Goal: Task Accomplishment & Management: Manage account settings

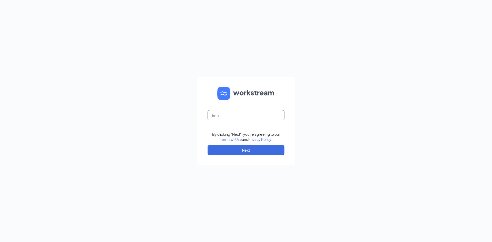
click at [244, 115] on input "text" at bounding box center [245, 115] width 77 height 10
type input "[EMAIL_ADDRESS][DOMAIN_NAME]"
click at [241, 150] on button "Next" at bounding box center [245, 150] width 77 height 10
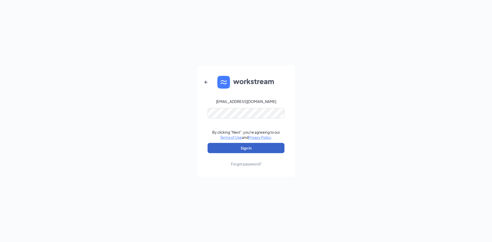
click at [244, 148] on button "Sign In" at bounding box center [245, 148] width 77 height 10
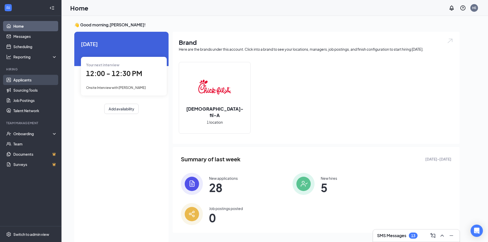
click at [22, 80] on link "Applicants" at bounding box center [35, 80] width 44 height 10
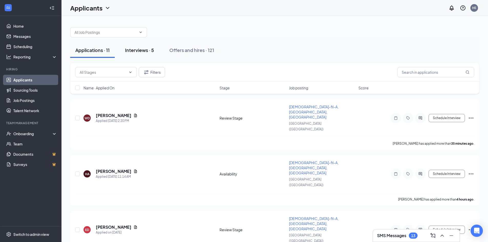
click at [141, 51] on div "Interviews · 5" at bounding box center [139, 50] width 29 height 6
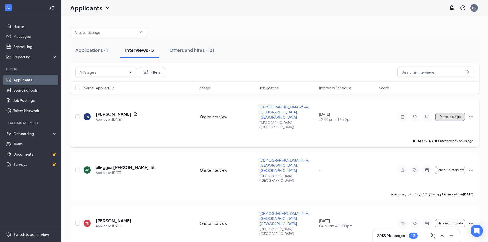
click at [450, 115] on span "Move to stage" at bounding box center [450, 117] width 21 height 4
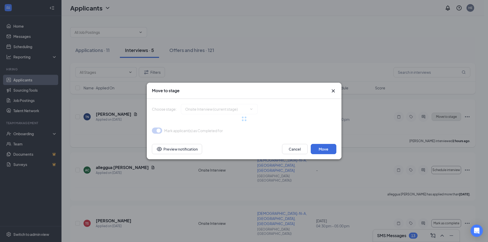
type input "Hiring Complete (final stage)"
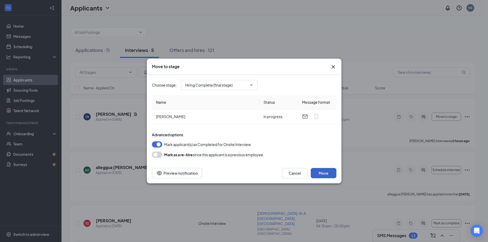
click at [322, 173] on button "Move" at bounding box center [324, 173] width 26 height 10
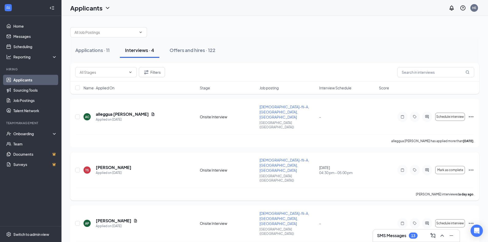
scroll to position [14, 0]
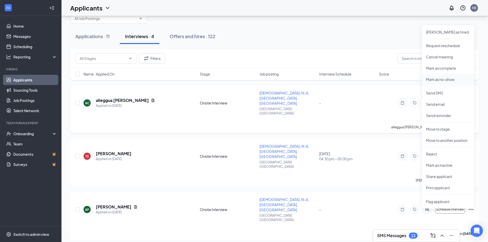
click at [450, 80] on p "Mark as no-show" at bounding box center [448, 79] width 44 height 5
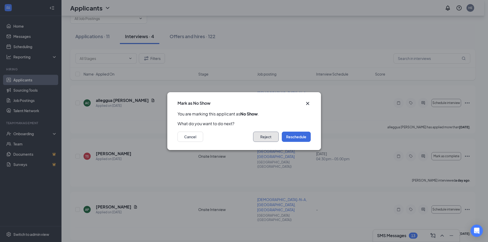
click at [263, 137] on button "Reject" at bounding box center [266, 137] width 26 height 10
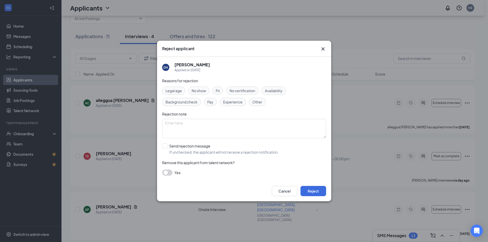
click at [199, 92] on span "No show" at bounding box center [198, 91] width 14 height 6
click at [181, 124] on textarea at bounding box center [244, 128] width 164 height 19
type textarea "Did not appear for scheduled interview"
click at [318, 187] on button "Reject" at bounding box center [313, 191] width 26 height 10
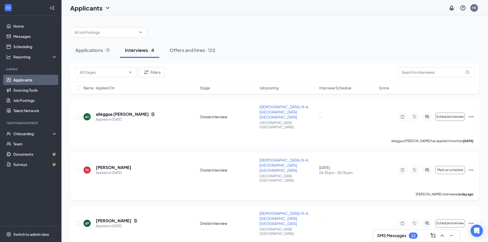
scroll to position [17, 0]
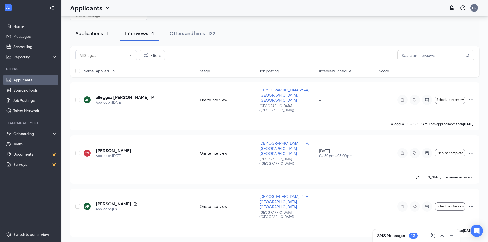
click at [95, 33] on div "Applications · 11" at bounding box center [92, 33] width 34 height 6
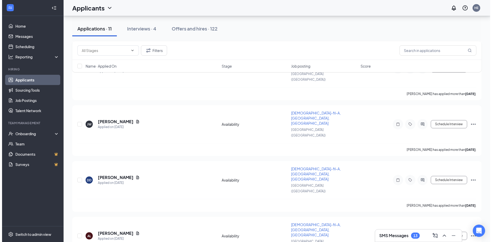
scroll to position [298, 0]
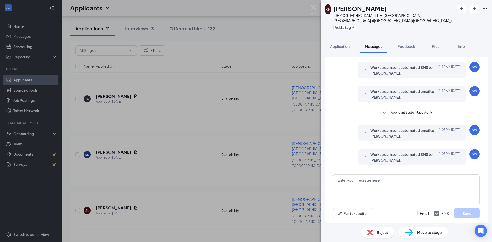
scroll to position [115, 0]
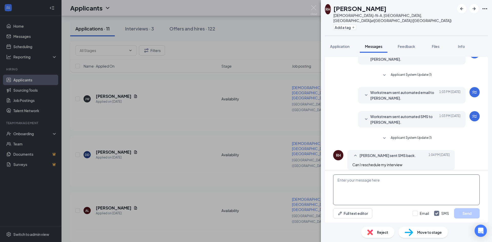
click at [356, 179] on textarea at bounding box center [406, 189] width 146 height 31
type textarea "W"
type textarea "Not at this time. Thank you for your interest in [DEMOGRAPHIC_DATA]-fil-A."
click at [468, 216] on button "Send" at bounding box center [467, 213] width 26 height 10
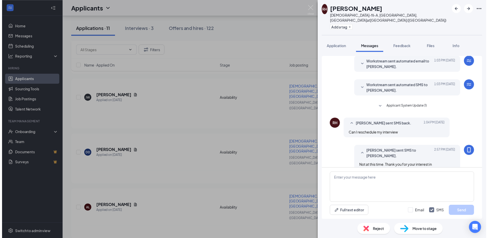
scroll to position [147, 0]
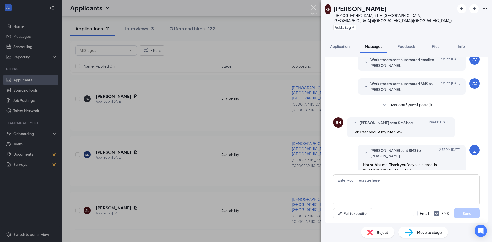
click at [313, 6] on img at bounding box center [313, 10] width 6 height 10
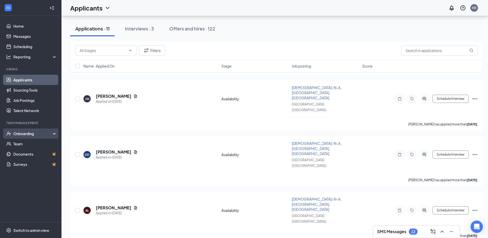
click at [24, 136] on div "Onboarding" at bounding box center [32, 133] width 39 height 5
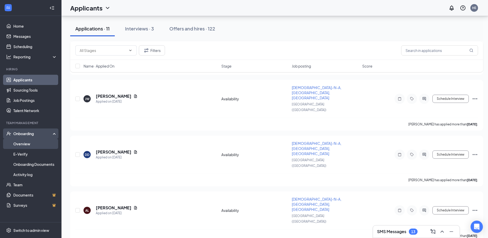
click at [23, 145] on link "Overview" at bounding box center [35, 144] width 44 height 10
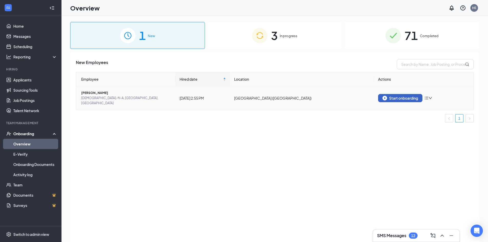
click at [403, 96] on div "Start onboarding" at bounding box center [400, 98] width 36 height 5
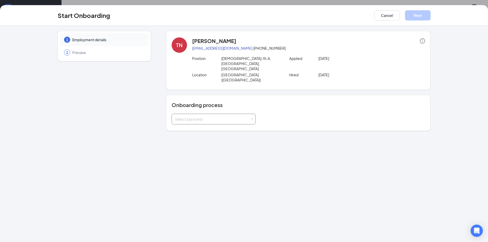
click at [247, 116] on div "Select a process" at bounding box center [212, 118] width 75 height 5
click at [205, 115] on span "New Hire Onboarding" at bounding box center [192, 114] width 36 height 5
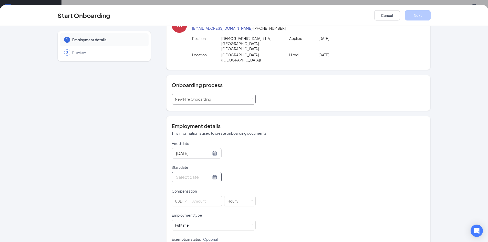
scroll to position [26, 0]
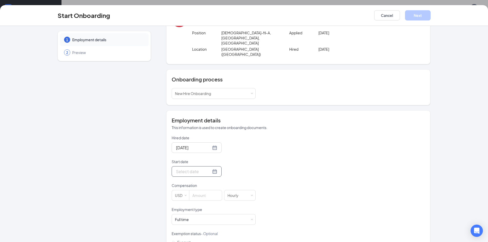
click at [209, 168] on div at bounding box center [196, 171] width 41 height 6
type input "[DATE]"
click at [206, 229] on div "29" at bounding box center [207, 232] width 6 height 6
click at [198, 190] on input at bounding box center [205, 195] width 33 height 10
type input "15"
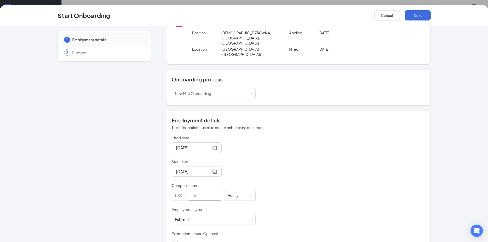
click at [306, 135] on div "Hired date [DATE] Start date [DATE] [DATE] Su Mo Tu We Th Fr Sa 28 29 30 1 2 3 …" at bounding box center [298, 194] width 253 height 119
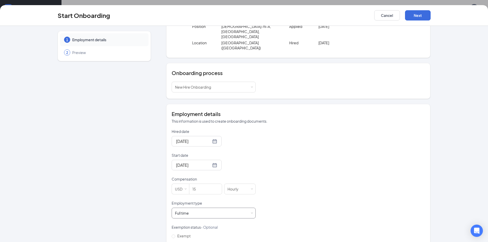
scroll to position [34, 0]
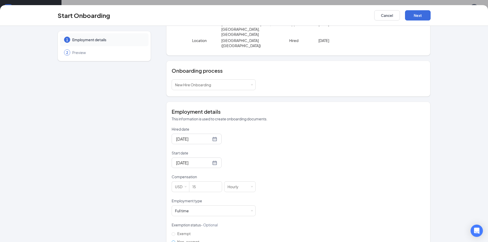
click at [172, 240] on input "Non-exempt" at bounding box center [174, 242] width 4 height 4
radio input "true"
click at [422, 17] on button "Next" at bounding box center [418, 15] width 26 height 10
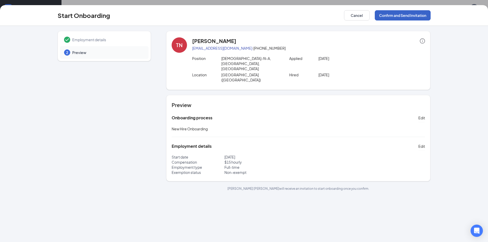
click at [402, 17] on button "Confirm and Send Invitation" at bounding box center [403, 15] width 56 height 10
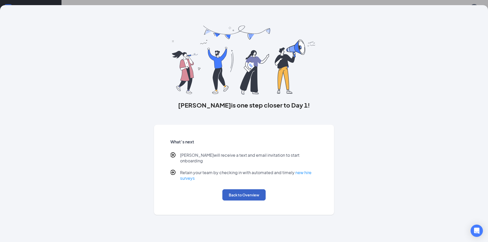
click at [254, 189] on button "Back to Overview" at bounding box center [243, 194] width 43 height 11
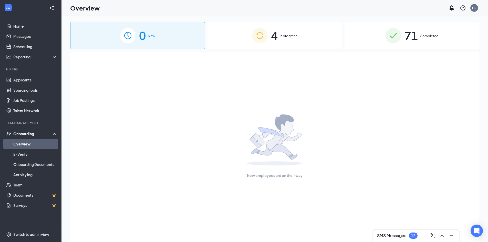
click at [281, 34] on span "In progress" at bounding box center [289, 35] width 18 height 5
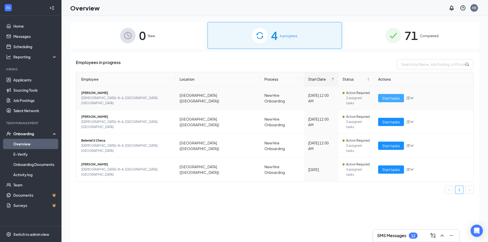
click at [390, 95] on span "Start tasks" at bounding box center [391, 98] width 18 height 6
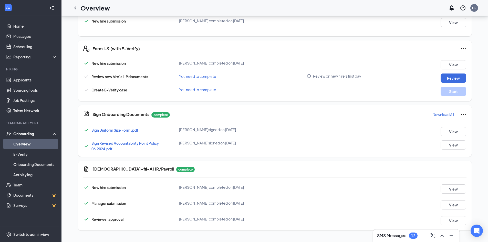
scroll to position [139, 0]
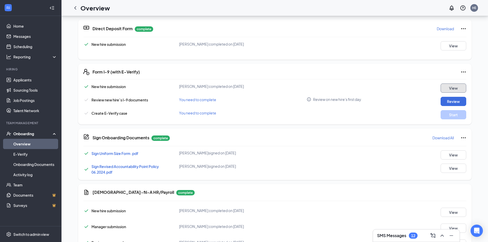
click at [452, 89] on button "View" at bounding box center [453, 87] width 26 height 9
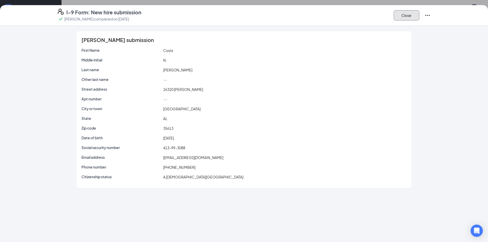
click at [409, 16] on button "Close" at bounding box center [406, 15] width 26 height 10
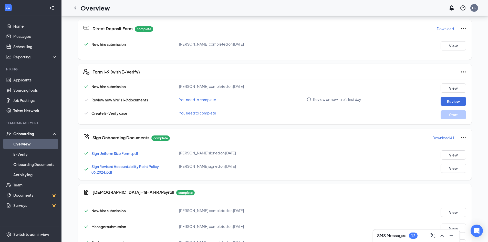
click at [460, 70] on icon "Ellipses" at bounding box center [463, 72] width 6 height 6
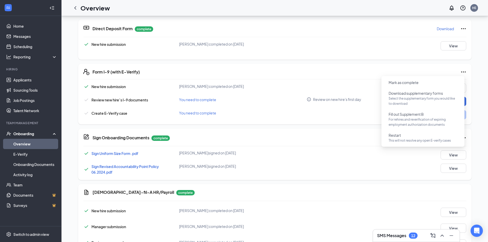
click at [471, 80] on div "CA [PERSON_NAME] [DEMOGRAPHIC_DATA]-fil-A, [GEOGRAPHIC_DATA], [GEOGRAPHIC_DATA]…" at bounding box center [274, 17] width 409 height 481
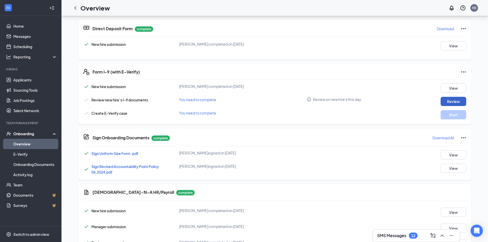
click at [445, 101] on button "Review" at bounding box center [453, 101] width 26 height 9
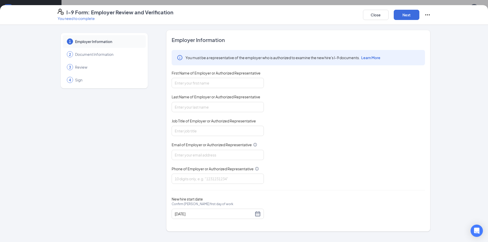
click at [426, 14] on icon "Ellipses" at bounding box center [427, 15] width 6 height 6
click at [456, 59] on div "1 Employer Information 2 Document Information 3 Review 4 Sign Employer Informat…" at bounding box center [244, 133] width 488 height 217
click at [375, 17] on button "Close" at bounding box center [376, 15] width 26 height 10
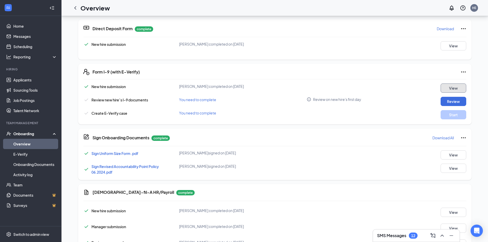
click at [457, 88] on button "View" at bounding box center [453, 87] width 26 height 9
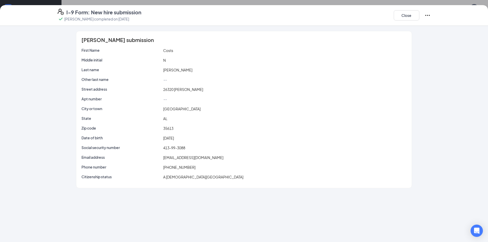
scroll to position [0, 0]
click at [411, 15] on button "Close" at bounding box center [406, 15] width 26 height 10
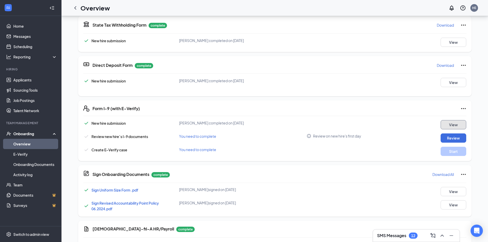
scroll to position [128, 0]
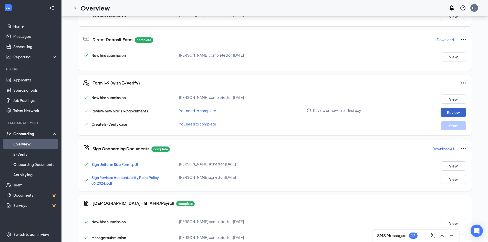
click at [452, 110] on button "Review" at bounding box center [453, 112] width 26 height 9
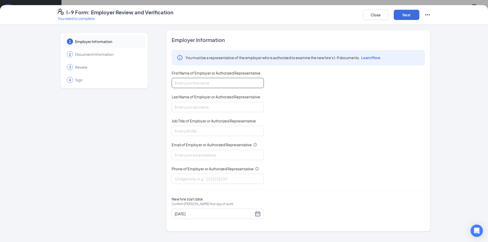
click at [205, 80] on input "First Name of Employer or Authorized Representative" at bounding box center [218, 83] width 92 height 10
type input "[PERSON_NAME]"
type input "Team Leader"
type input "[EMAIL_ADDRESS][DEMOGRAPHIC_DATA][DOMAIN_NAME]"
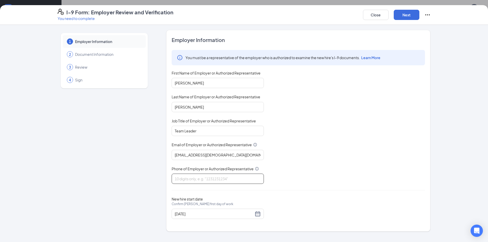
click at [188, 182] on input "Phone of Employer or Authorized Representative" at bounding box center [218, 179] width 92 height 10
type input "2562338900"
click at [404, 13] on button "Next" at bounding box center [406, 15] width 26 height 10
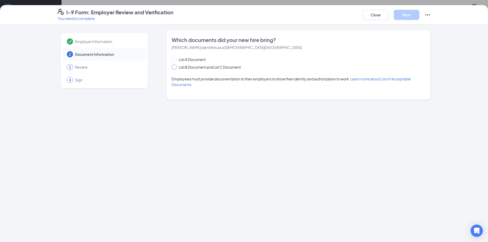
click at [174, 66] on input "List B Document and List C Document" at bounding box center [174, 67] width 4 height 4
radio input "true"
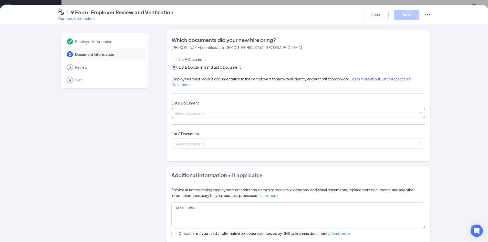
click at [192, 114] on input "search" at bounding box center [296, 112] width 243 height 8
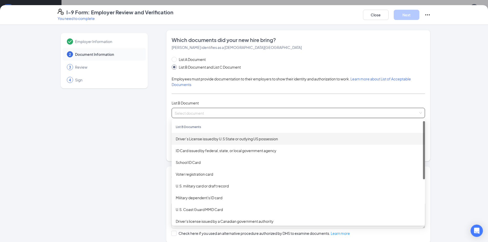
click at [193, 136] on div "Driver’s License issued by U.S State or outlying US possession" at bounding box center [298, 139] width 245 height 6
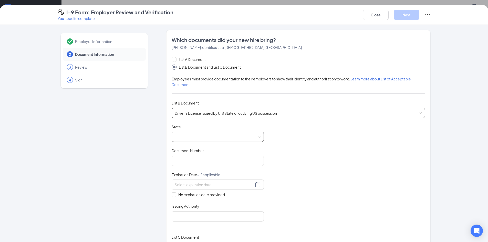
click at [201, 138] on span at bounding box center [218, 137] width 86 height 10
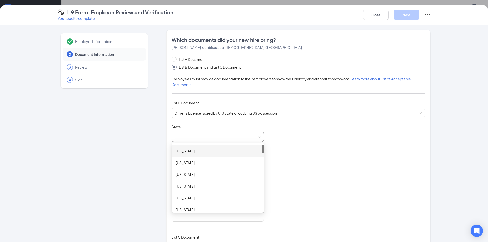
click at [178, 149] on div "[US_STATE]" at bounding box center [218, 151] width 84 height 6
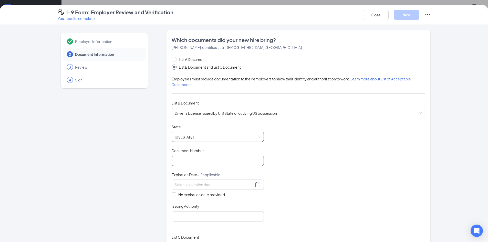
click at [198, 161] on input "Document Number" at bounding box center [218, 161] width 92 height 10
type input "10260494"
click at [179, 185] on input at bounding box center [214, 185] width 79 height 6
click at [196, 236] on div "20" at bounding box center [196, 238] width 6 height 6
type input "[DATE]"
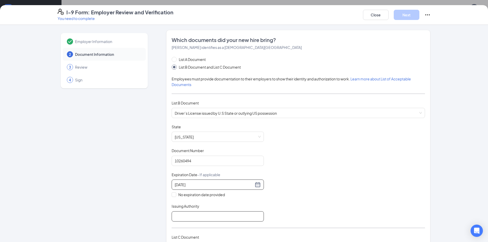
click at [201, 217] on input "Issuing Authority" at bounding box center [218, 216] width 92 height 10
type input "State of [US_STATE]"
click at [309, 170] on div "Document Title Driver’s License issued by U.S State or outlying US possession S…" at bounding box center [298, 172] width 253 height 97
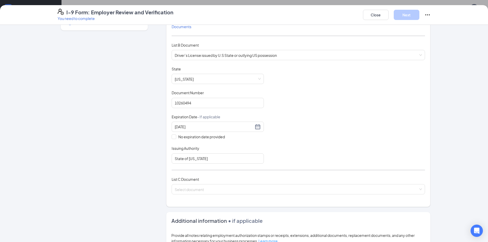
scroll to position [77, 0]
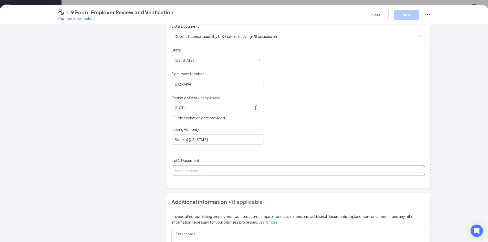
click at [233, 172] on input "search" at bounding box center [296, 169] width 243 height 8
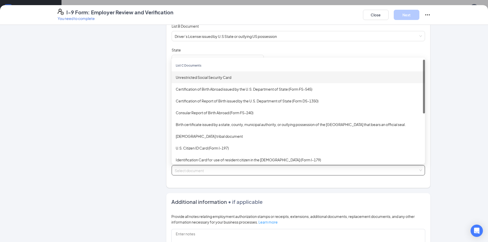
click at [185, 74] on div "Unrestricted Social Security Card" at bounding box center [298, 77] width 245 height 6
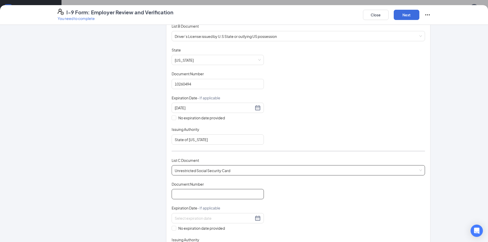
click at [208, 196] on input "Document Number" at bounding box center [218, 194] width 92 height 10
type input "413993088"
click at [172, 228] on input "No expiration date provided" at bounding box center [174, 228] width 4 height 4
checkbox input "true"
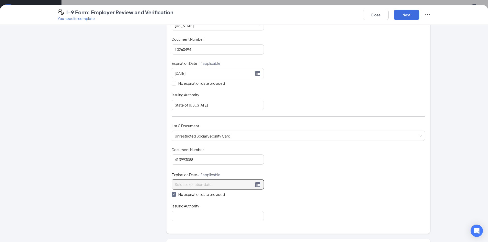
scroll to position [154, 0]
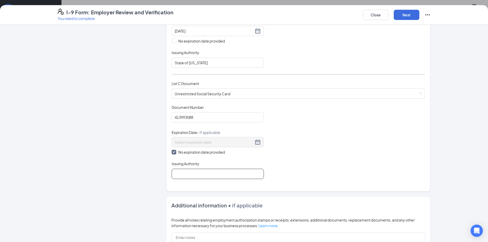
click at [201, 177] on input "Issuing Authority" at bounding box center [218, 174] width 92 height 10
type input "Social Security Administration"
click at [319, 165] on div "Document Title Unrestricted Social Security Card Document Number 413993088 Expi…" at bounding box center [298, 142] width 253 height 74
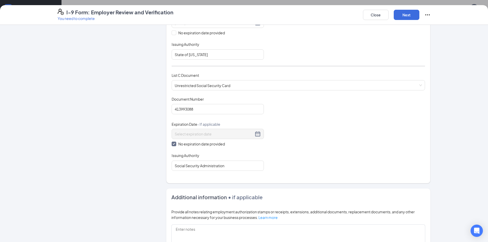
scroll to position [136, 0]
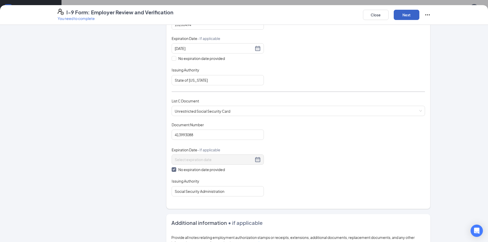
click at [409, 18] on button "Next" at bounding box center [406, 15] width 26 height 10
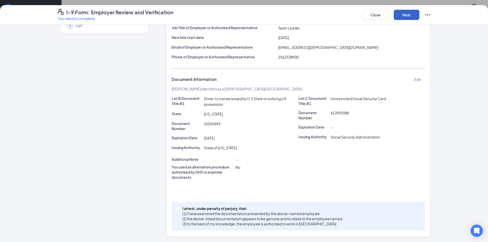
scroll to position [179, 0]
click at [178, 209] on span at bounding box center [178, 208] width 5 height 5
click at [178, 209] on input "I attest, under penalty of [PERSON_NAME], that: (1) I have examined the documen…" at bounding box center [178, 208] width 4 height 4
checkbox input "true"
click at [408, 17] on button "Next" at bounding box center [406, 15] width 26 height 10
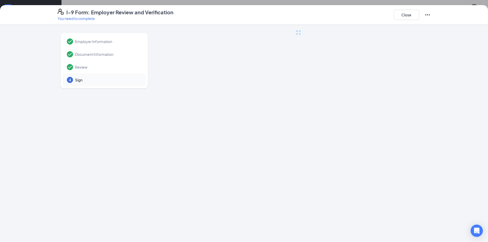
scroll to position [0, 0]
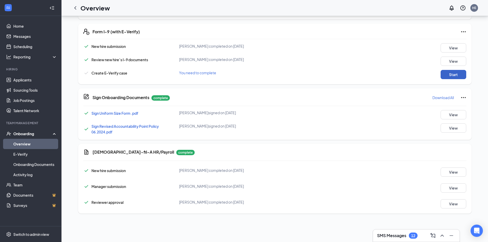
click at [450, 77] on button "Start" at bounding box center [453, 74] width 26 height 9
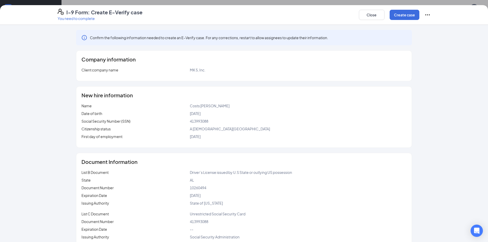
scroll to position [102, 0]
click at [427, 14] on icon "Ellipses" at bounding box center [427, 15] width 6 height 6
click at [369, 30] on p "This will not resolve any open E-verify cases" at bounding box center [388, 30] width 69 height 5
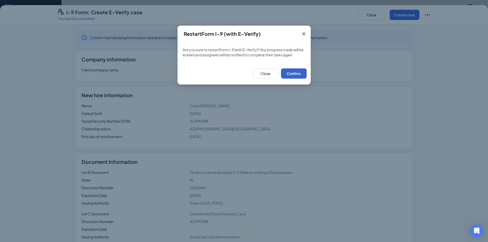
click at [293, 72] on button "Confirm" at bounding box center [294, 73] width 26 height 10
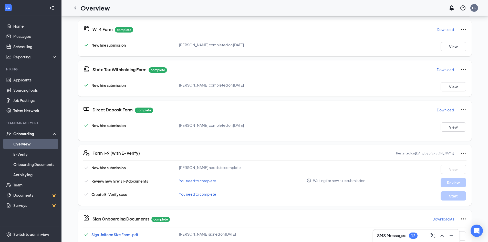
scroll to position [0, 0]
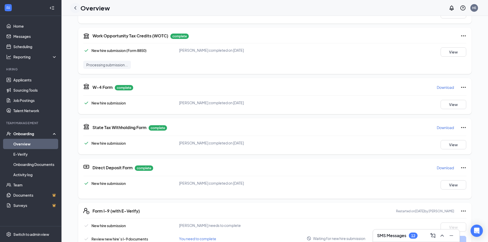
click at [76, 9] on icon "ChevronLeft" at bounding box center [75, 8] width 6 height 6
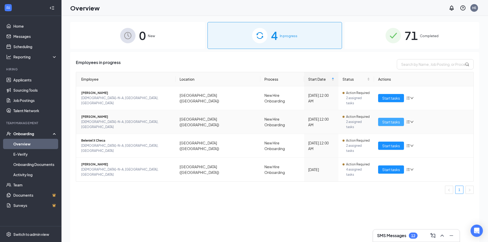
click at [399, 119] on span "Start tasks" at bounding box center [391, 122] width 18 height 6
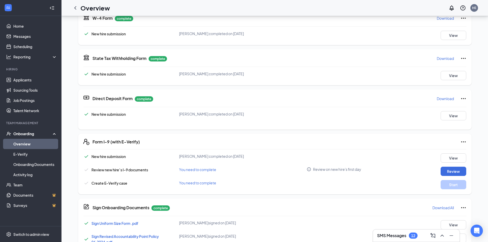
scroll to position [77, 0]
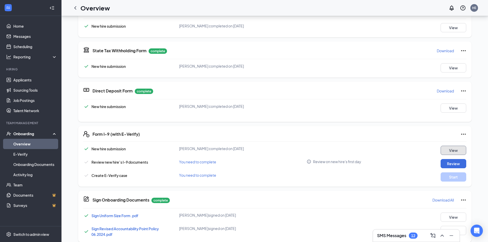
click at [451, 150] on button "View" at bounding box center [453, 150] width 26 height 9
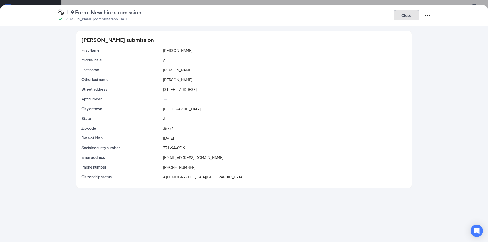
click at [409, 18] on button "Close" at bounding box center [406, 15] width 26 height 10
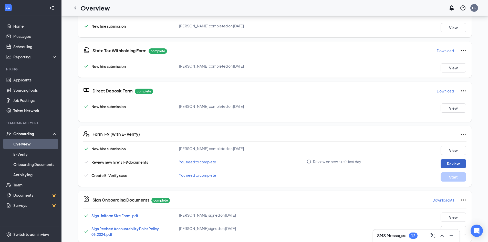
click at [444, 162] on button "Review" at bounding box center [453, 163] width 26 height 9
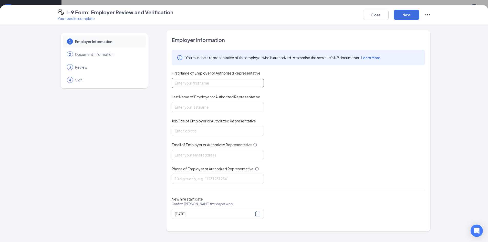
click at [221, 86] on input "First Name of Employer or Authorized Representative" at bounding box center [218, 83] width 92 height 10
type input "[PERSON_NAME]"
type input "Team Leader"
type input "[EMAIL_ADDRESS][DEMOGRAPHIC_DATA][DOMAIN_NAME]"
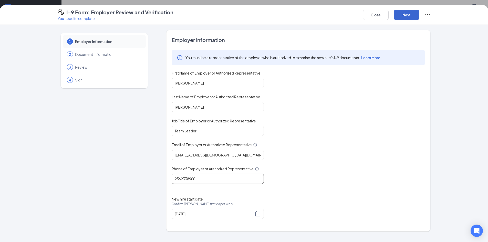
type input "2562338900"
click at [403, 13] on button "Next" at bounding box center [406, 15] width 26 height 10
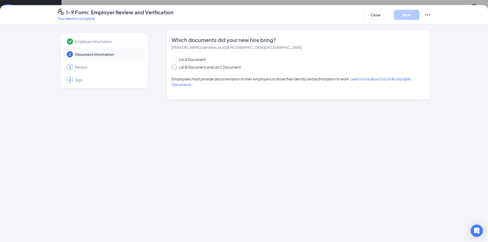
click at [175, 67] on input "List B Document and List C Document" at bounding box center [174, 67] width 4 height 4
radio input "true"
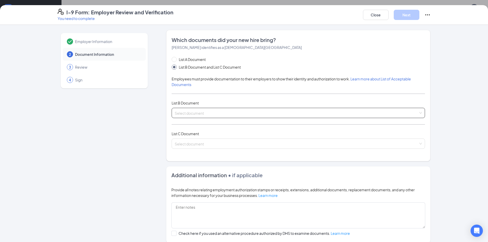
click at [198, 112] on input "search" at bounding box center [296, 112] width 243 height 8
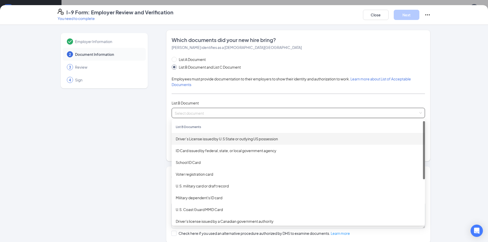
click at [218, 142] on div "Driver’s License issued by U.S State or outlying US possession" at bounding box center [298, 139] width 253 height 12
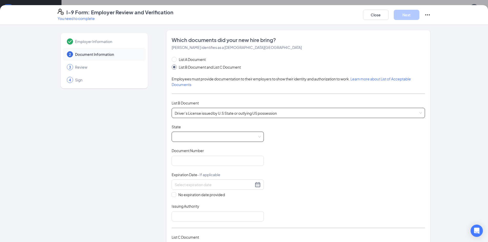
click at [201, 138] on span at bounding box center [218, 137] width 86 height 10
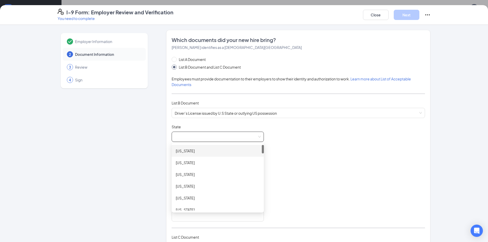
click at [190, 151] on div "[US_STATE]" at bounding box center [218, 151] width 84 height 6
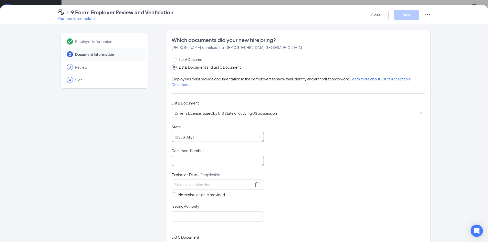
click at [188, 161] on input "Document Number" at bounding box center [218, 161] width 92 height 10
type input "10394216"
click at [186, 183] on input at bounding box center [214, 185] width 79 height 6
click at [194, 212] on div "2" at bounding box center [196, 215] width 6 height 6
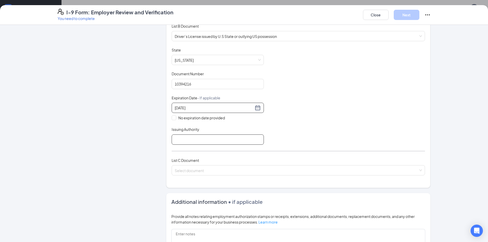
type input "[DATE]"
click at [187, 138] on input "Issuing Authority" at bounding box center [218, 139] width 92 height 10
type input "State of [US_STATE]"
click at [190, 171] on input "search" at bounding box center [296, 169] width 243 height 8
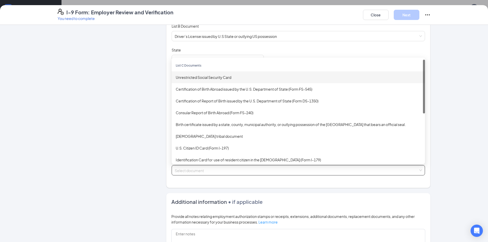
click at [196, 80] on div "Unrestricted Social Security Card" at bounding box center [298, 77] width 253 height 12
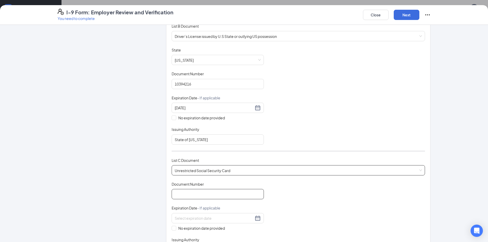
click at [216, 193] on input "Document Number" at bounding box center [218, 194] width 92 height 10
type input "371940519"
click at [173, 228] on span at bounding box center [174, 228] width 5 height 5
click at [173, 228] on input "No expiration date provided" at bounding box center [174, 228] width 4 height 4
checkbox input "true"
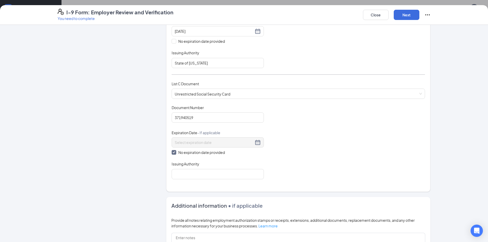
scroll to position [154, 0]
click at [190, 176] on input "Issuing Authority" at bounding box center [218, 174] width 92 height 10
type input "Social Security Administration"
click at [305, 150] on div "Document Title Unrestricted Social Security Card Document Number 371940519 Expi…" at bounding box center [298, 142] width 253 height 74
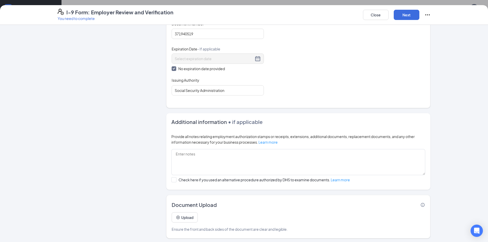
scroll to position [239, 0]
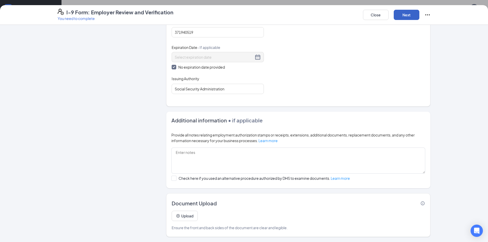
click at [411, 14] on button "Next" at bounding box center [406, 15] width 26 height 10
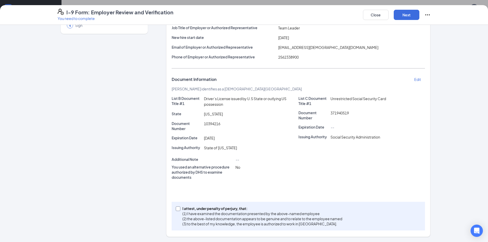
click at [176, 208] on input "I attest, under penalty of [PERSON_NAME], that: (1) I have examined the documen…" at bounding box center [178, 208] width 4 height 4
checkbox input "true"
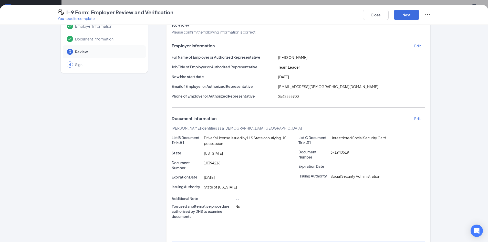
scroll to position [0, 0]
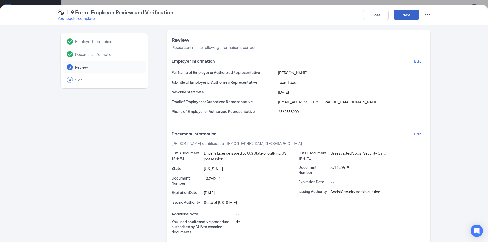
click at [408, 16] on button "Next" at bounding box center [406, 15] width 26 height 10
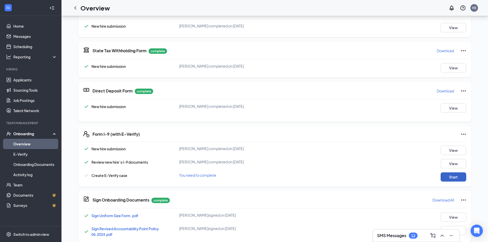
click at [444, 177] on button "Start" at bounding box center [453, 176] width 26 height 9
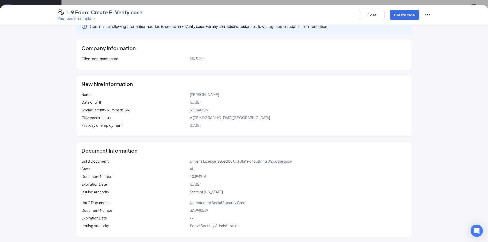
scroll to position [128, 0]
click at [399, 14] on button "Create case" at bounding box center [404, 15] width 30 height 10
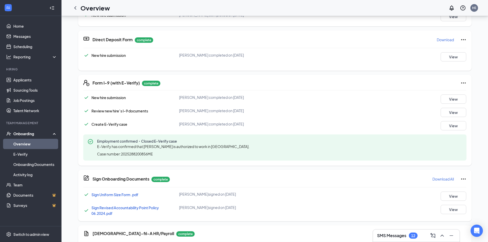
scroll to position [74, 0]
click at [73, 6] on icon "ChevronLeft" at bounding box center [75, 8] width 6 height 6
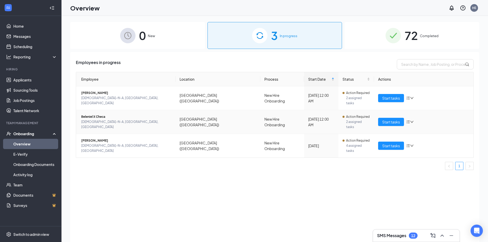
click at [89, 114] on span "Beleniel X Checa" at bounding box center [126, 116] width 90 height 5
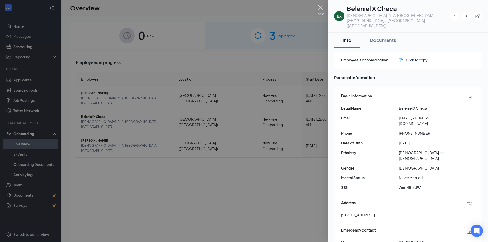
click at [318, 8] on img at bounding box center [320, 10] width 6 height 10
